Goal: Find specific page/section: Find specific page/section

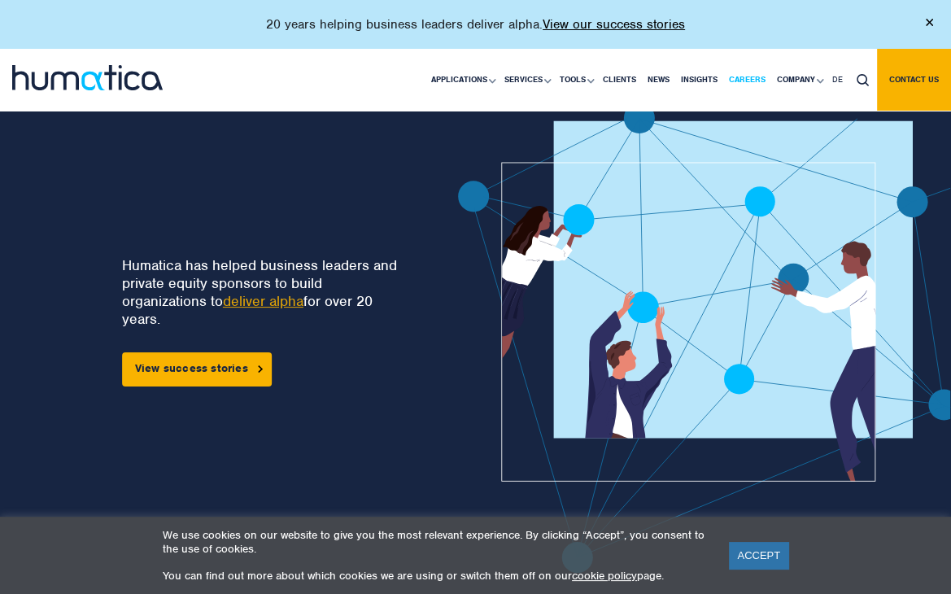
click at [738, 82] on link "Careers" at bounding box center [747, 80] width 48 height 62
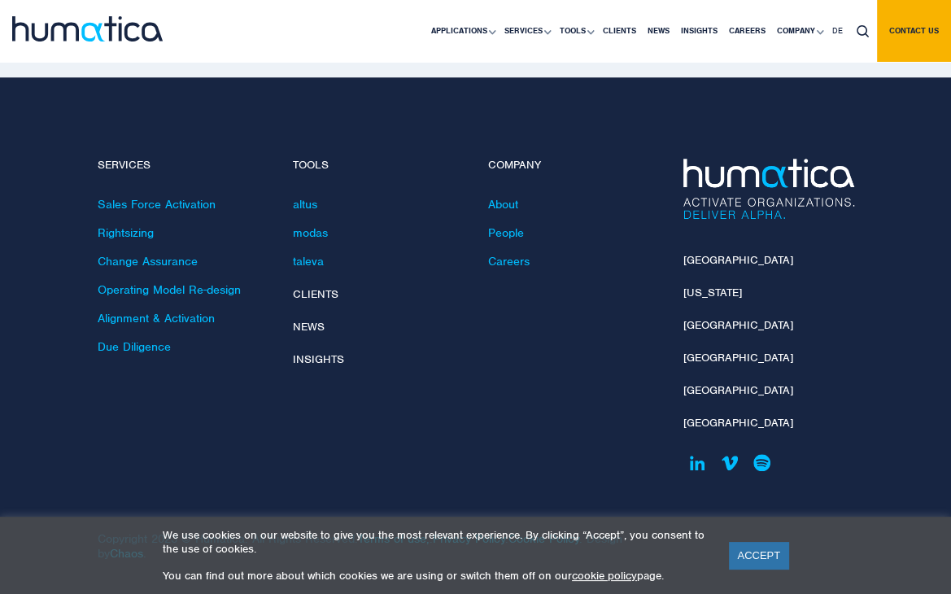
scroll to position [5922, 0]
